Goal: Task Accomplishment & Management: Manage account settings

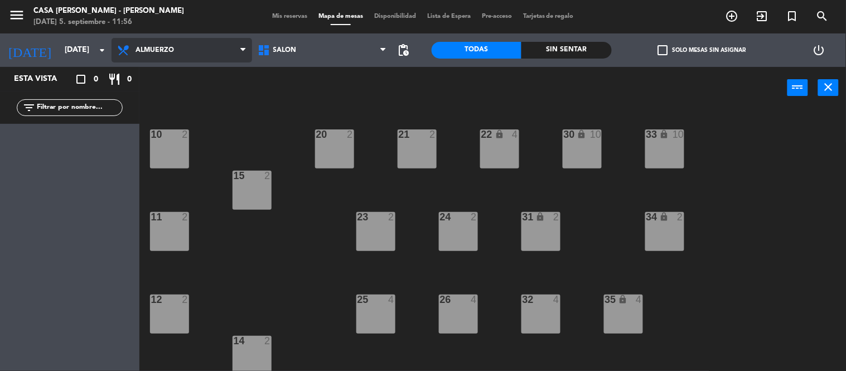
click at [171, 46] on span "Almuerzo" at bounding box center [154, 50] width 38 height 8
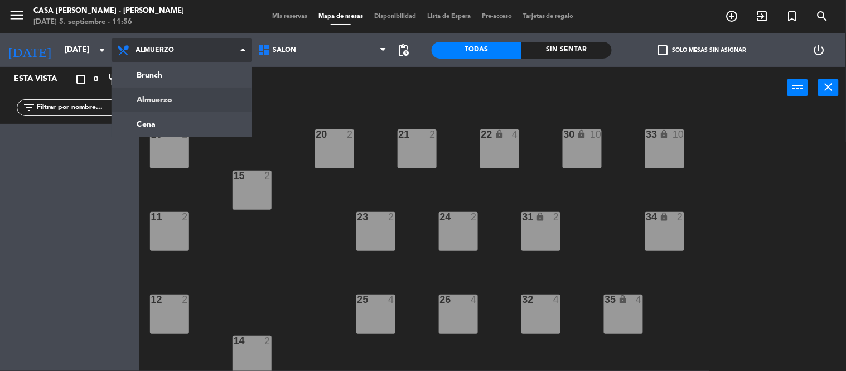
click at [171, 46] on span "Almuerzo" at bounding box center [154, 50] width 38 height 8
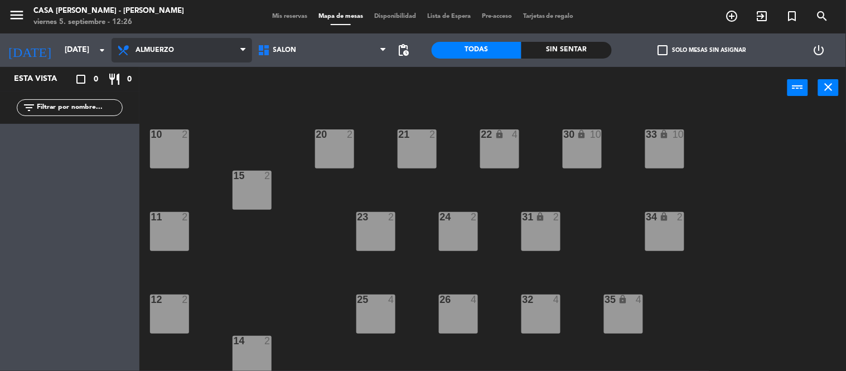
click at [153, 50] on span "Almuerzo" at bounding box center [154, 50] width 38 height 8
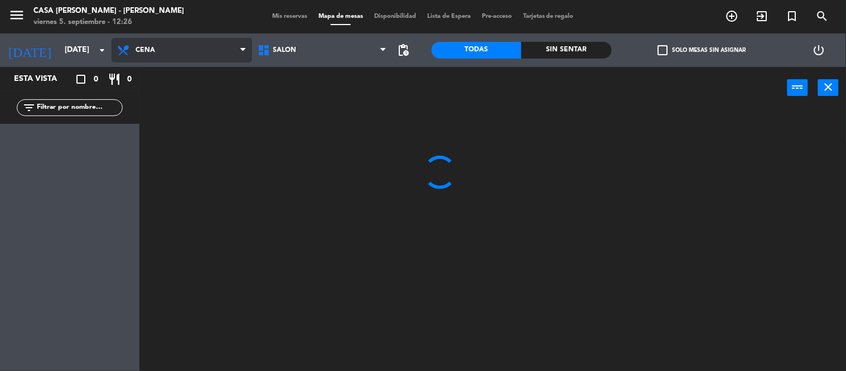
click at [164, 125] on ng-component "menu Casa [PERSON_NAME] - [PERSON_NAME] [DATE] 5. septiembre - 12:26 Mis reserv…" at bounding box center [423, 185] width 846 height 371
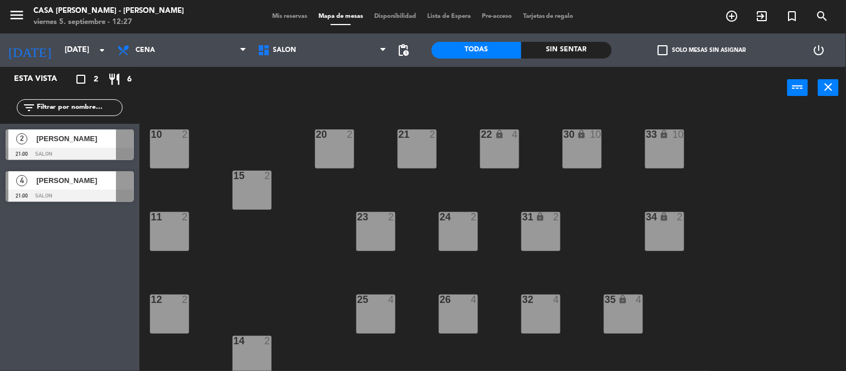
click at [81, 175] on span "[PERSON_NAME]" at bounding box center [76, 181] width 80 height 12
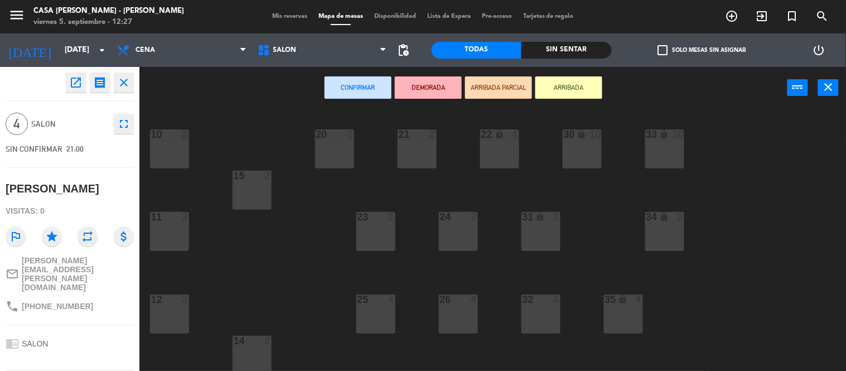
click at [54, 302] on span "[PHONE_NUMBER]" at bounding box center [57, 306] width 71 height 9
drag, startPoint x: 80, startPoint y: 282, endPoint x: 36, endPoint y: 285, distance: 44.1
click at [36, 296] on div "phone [PHONE_NUMBER]" at bounding box center [70, 306] width 128 height 21
copy span "1155121115"
click at [95, 261] on span "[PERSON_NAME][EMAIL_ADDRESS][PERSON_NAME][DOMAIN_NAME]" at bounding box center [78, 274] width 112 height 36
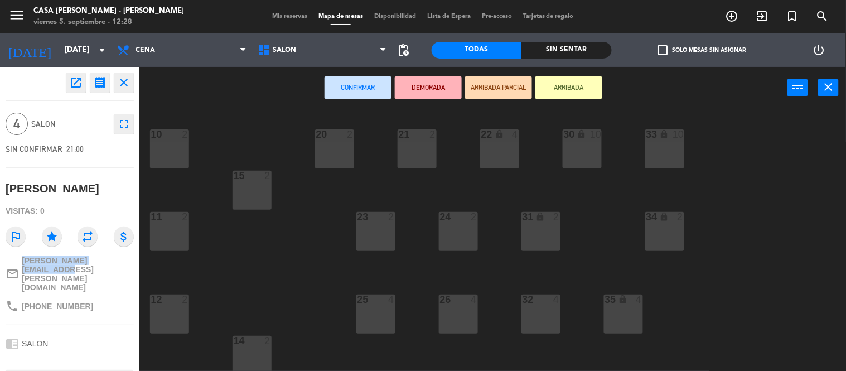
drag, startPoint x: 125, startPoint y: 259, endPoint x: 22, endPoint y: 269, distance: 103.7
click at [22, 269] on div "mail_outline [PERSON_NAME][EMAIL_ADDRESS][PERSON_NAME][DOMAIN_NAME]" at bounding box center [70, 273] width 128 height 43
copy span "[PERSON_NAME][EMAIL_ADDRESS][PERSON_NAME][DOMAIN_NAME]"
click at [281, 9] on div "menu Casa [PERSON_NAME] - [PERSON_NAME] [DATE] 5. septiembre - 12:28 Mis reserv…" at bounding box center [423, 16] width 846 height 33
click at [282, 9] on div "menu Casa [PERSON_NAME] - [PERSON_NAME] [DATE] 5. septiembre - 12:28 Mis reserv…" at bounding box center [423, 16] width 846 height 33
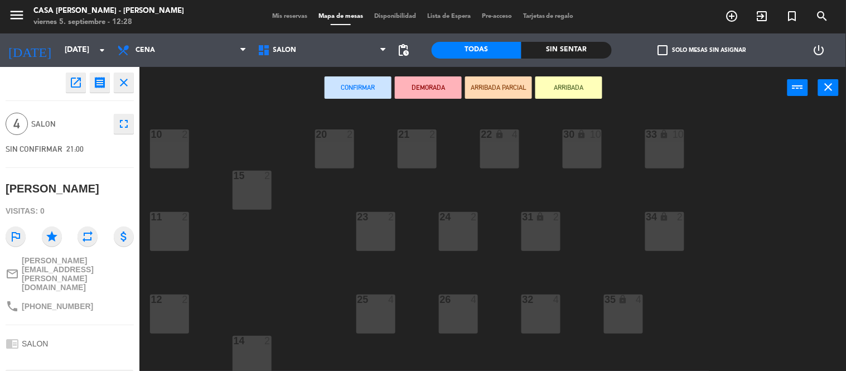
click at [283, 12] on div "Mis reservas Mapa de mesas Disponibilidad Lista de Espera Pre-acceso Tarjetas d…" at bounding box center [423, 17] width 313 height 10
click at [285, 16] on span "Mis reservas" at bounding box center [290, 16] width 46 height 6
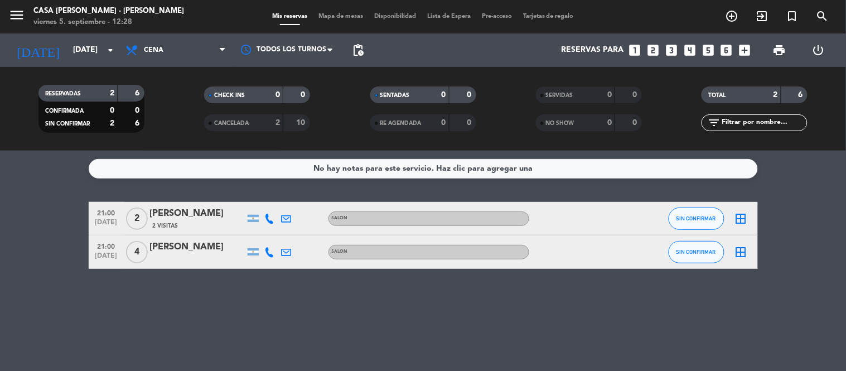
click at [185, 249] on div "[PERSON_NAME]" at bounding box center [197, 247] width 95 height 14
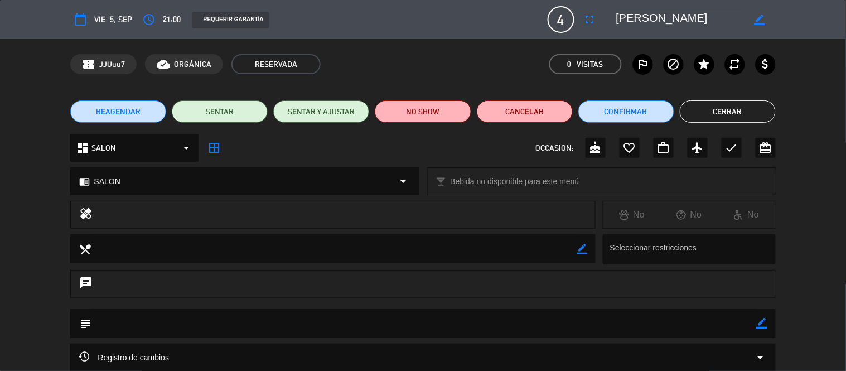
click at [721, 124] on div "REAGENDAR SENTAR SENTAR Y AJUSTAR NO SHOW Cancelar Confirmar Cerrar" at bounding box center [423, 111] width 846 height 45
click at [721, 114] on button "Cerrar" at bounding box center [728, 111] width 96 height 22
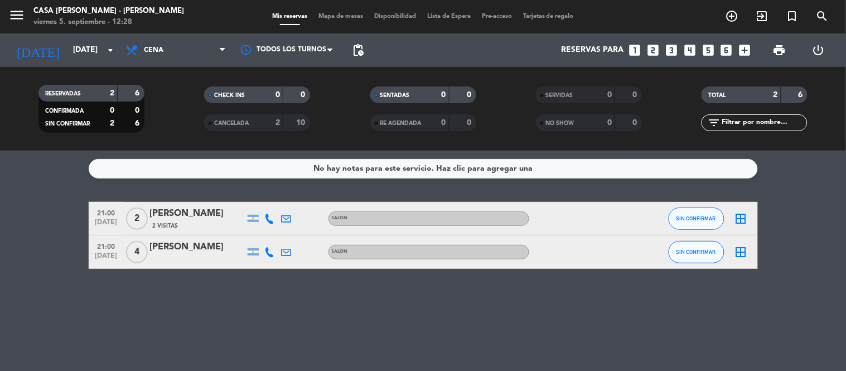
click at [347, 18] on span "Mapa de mesas" at bounding box center [341, 16] width 56 height 6
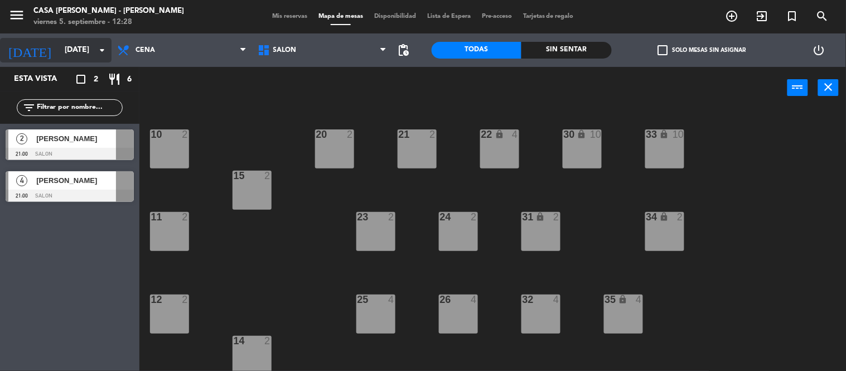
click at [85, 54] on input "[DATE]" at bounding box center [112, 50] width 106 height 20
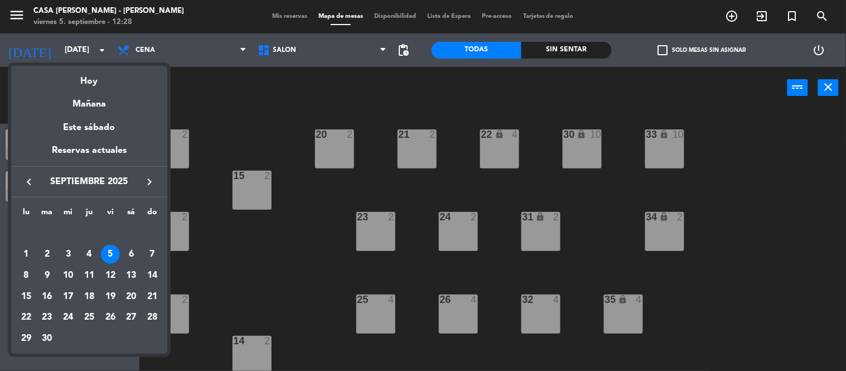
click at [177, 52] on div at bounding box center [423, 185] width 846 height 371
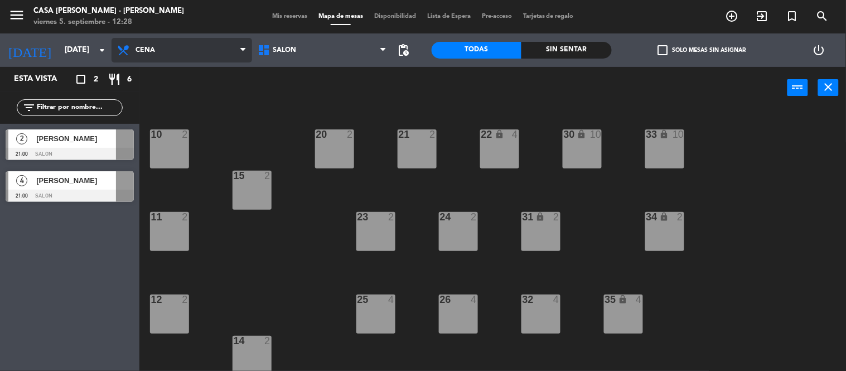
click at [174, 54] on span "Cena" at bounding box center [182, 50] width 141 height 25
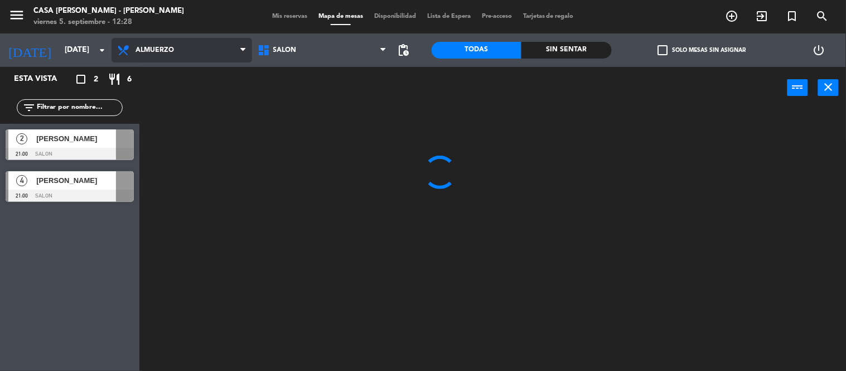
click at [161, 99] on ng-component "menu Casa [PERSON_NAME] - [PERSON_NAME] [DATE] 5. septiembre - 12:28 Mis reserv…" at bounding box center [423, 185] width 846 height 371
